Goal: Task Accomplishment & Management: Use online tool/utility

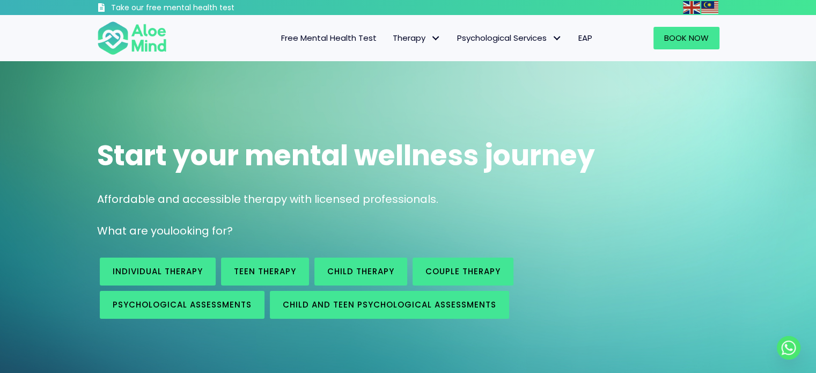
click at [337, 39] on span "Free Mental Health Test" at bounding box center [328, 37] width 95 height 11
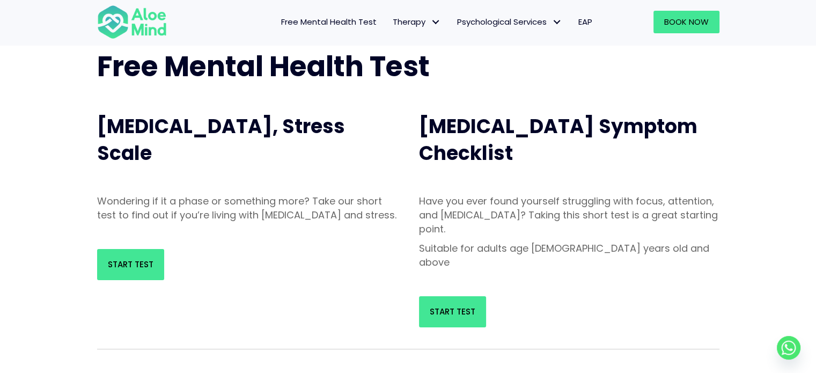
scroll to position [65, 0]
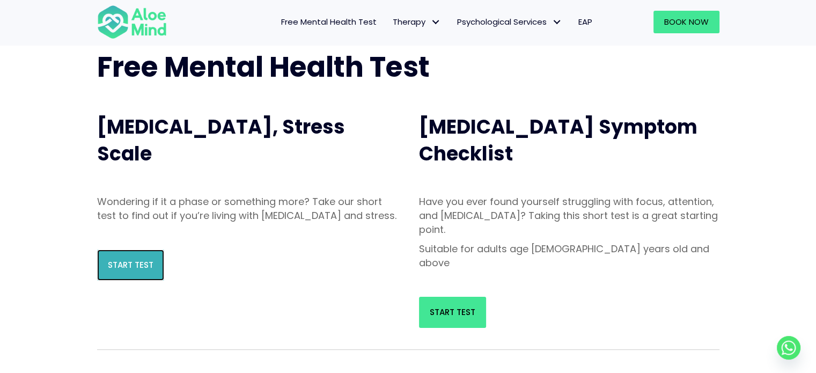
click at [112, 281] on link "Start Test" at bounding box center [130, 264] width 67 height 31
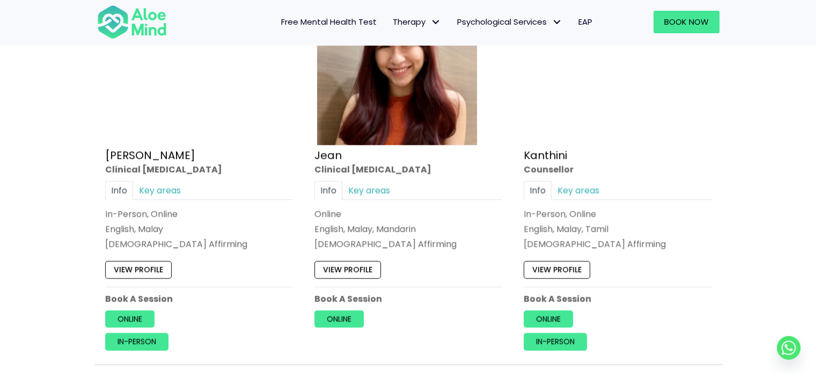
scroll to position [1429, 0]
